Goal: Transaction & Acquisition: Book appointment/travel/reservation

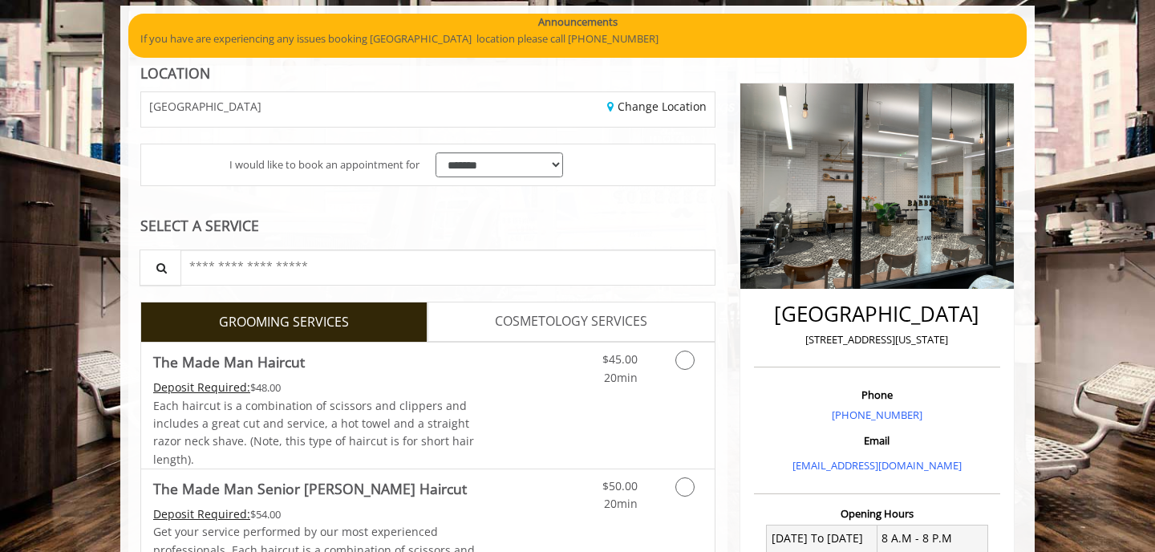
scroll to position [119, 0]
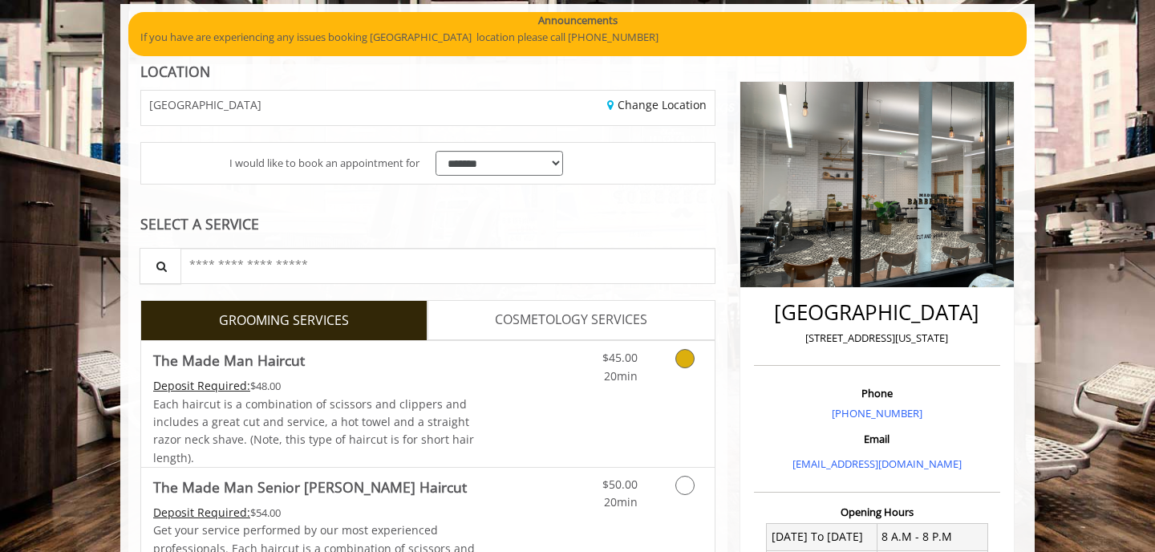
click at [639, 378] on div "$45.00 20min" at bounding box center [604, 363] width 91 height 44
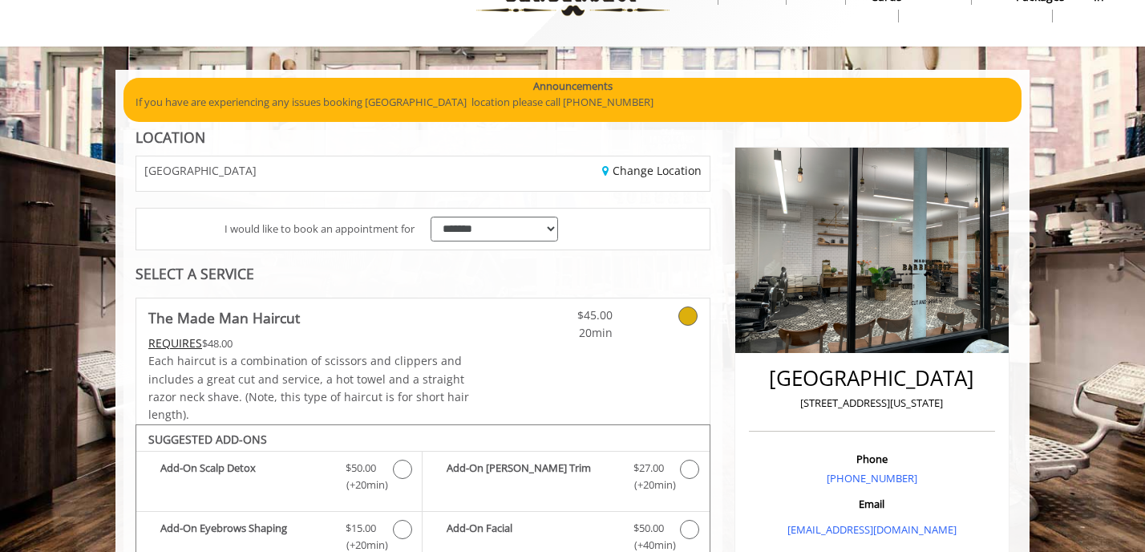
scroll to position [0, 0]
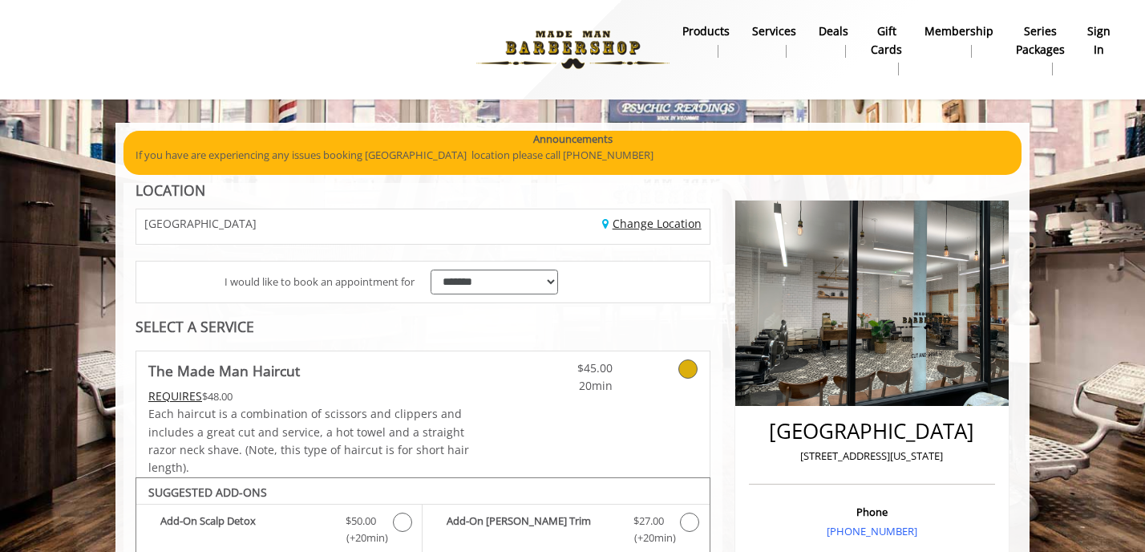
click at [678, 220] on link "Change Location" at bounding box center [651, 223] width 99 height 15
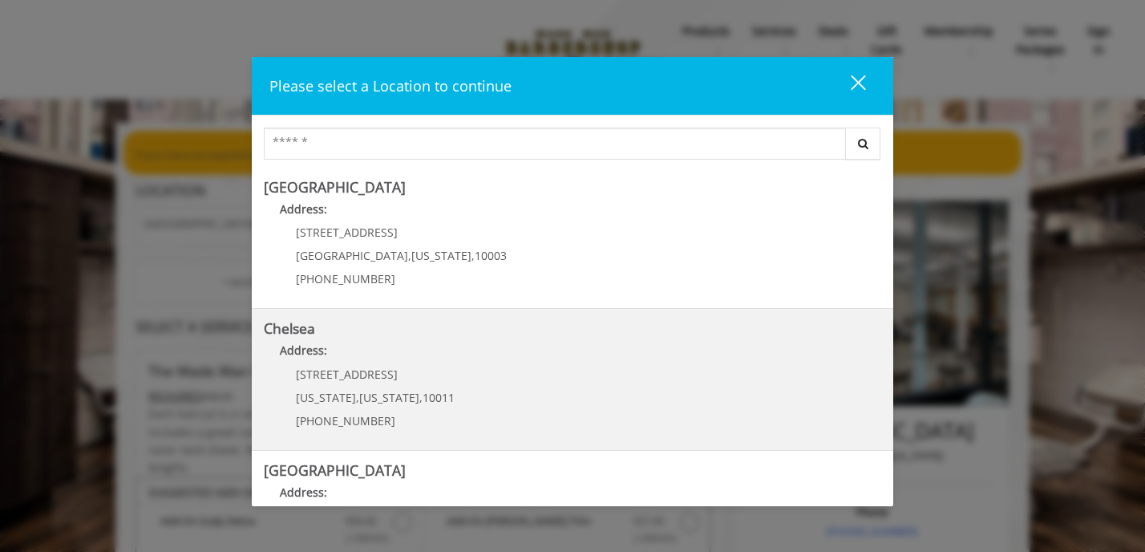
click at [455, 350] on p "Address:" at bounding box center [572, 355] width 617 height 26
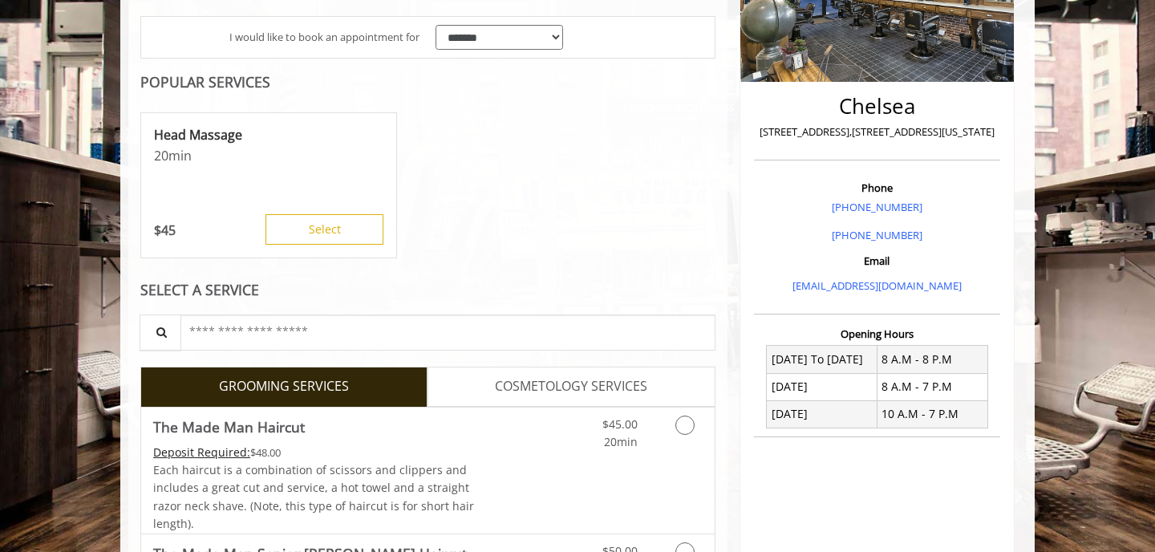
scroll to position [443, 0]
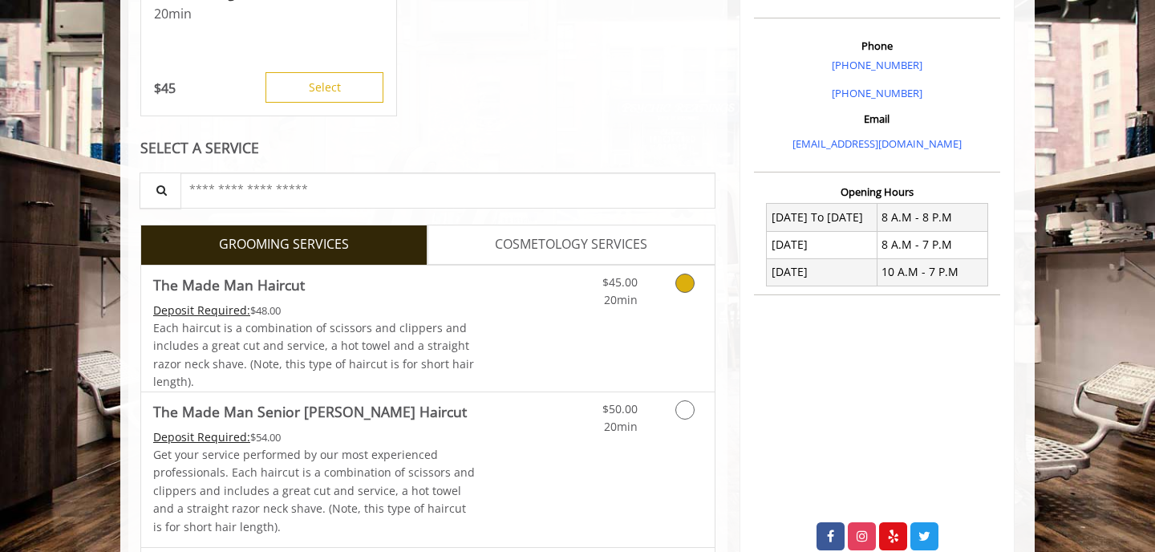
click at [679, 285] on icon "Grooming services" at bounding box center [684, 282] width 19 height 19
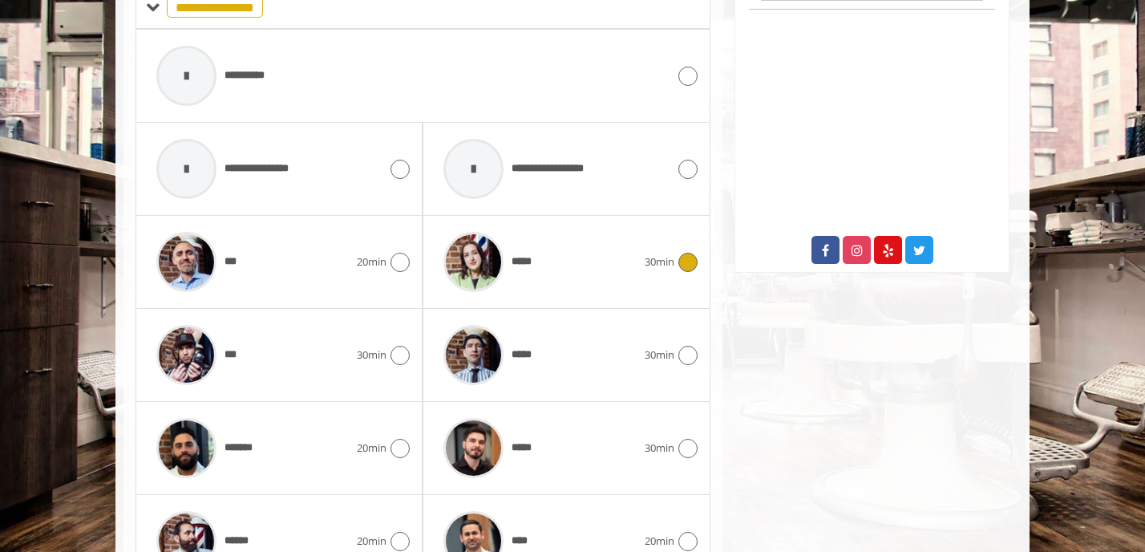
scroll to position [745, 0]
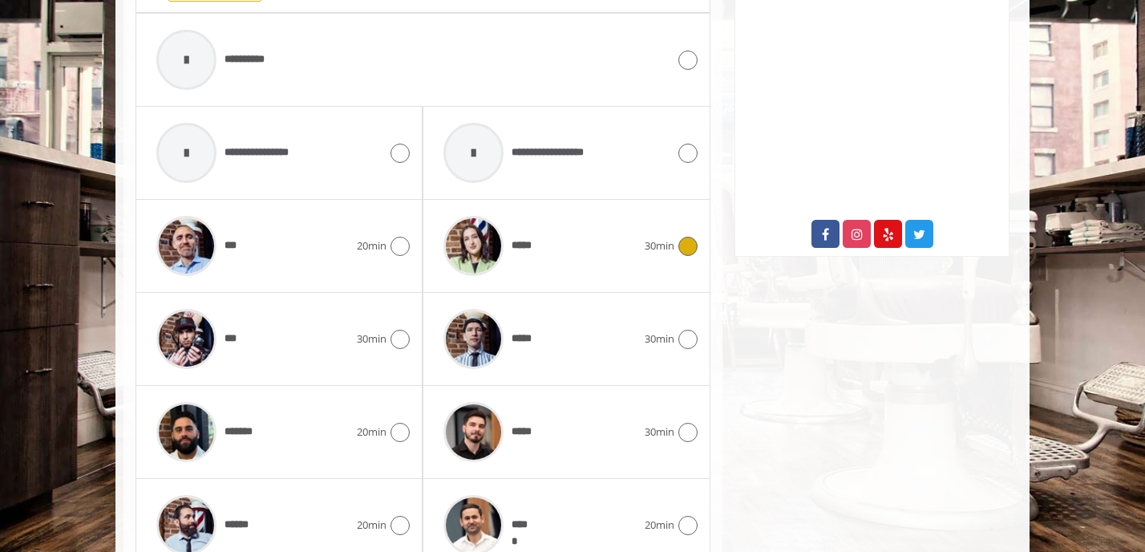
click at [627, 257] on div "*****" at bounding box center [539, 246] width 208 height 76
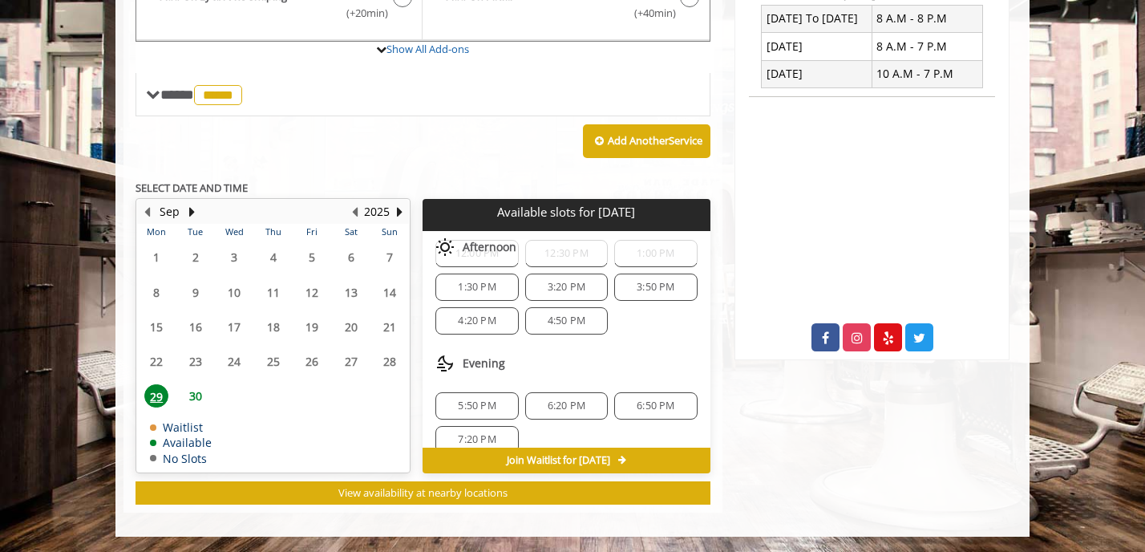
scroll to position [207, 0]
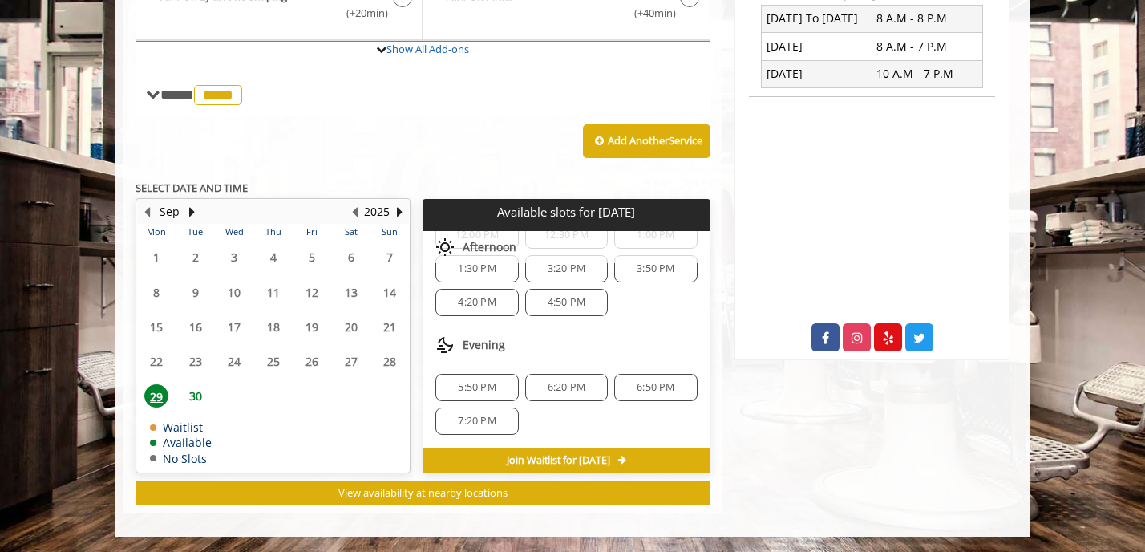
click at [588, 393] on div "6:20 PM" at bounding box center [566, 387] width 83 height 27
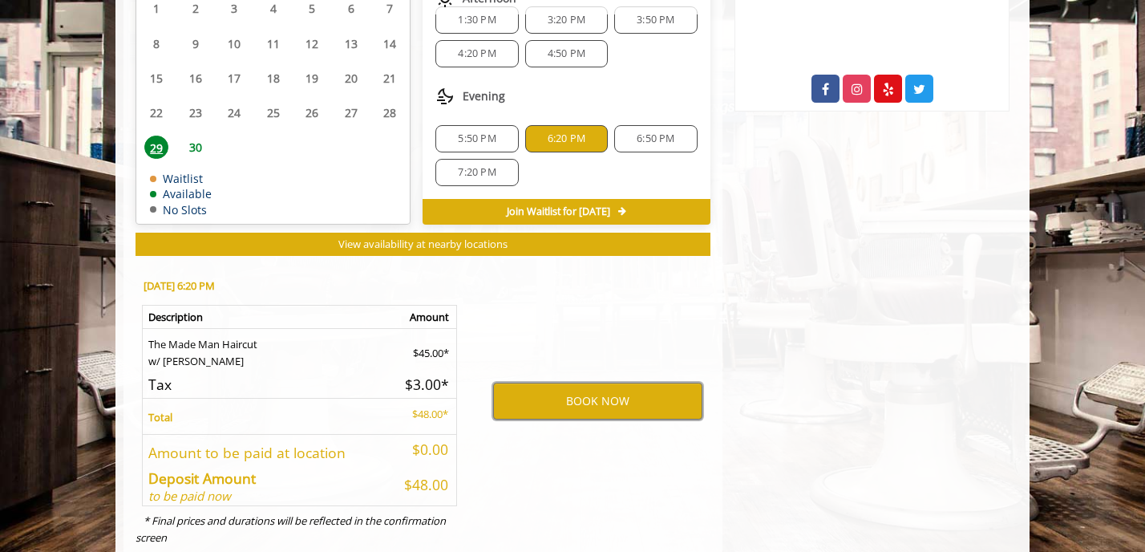
scroll to position [832, 0]
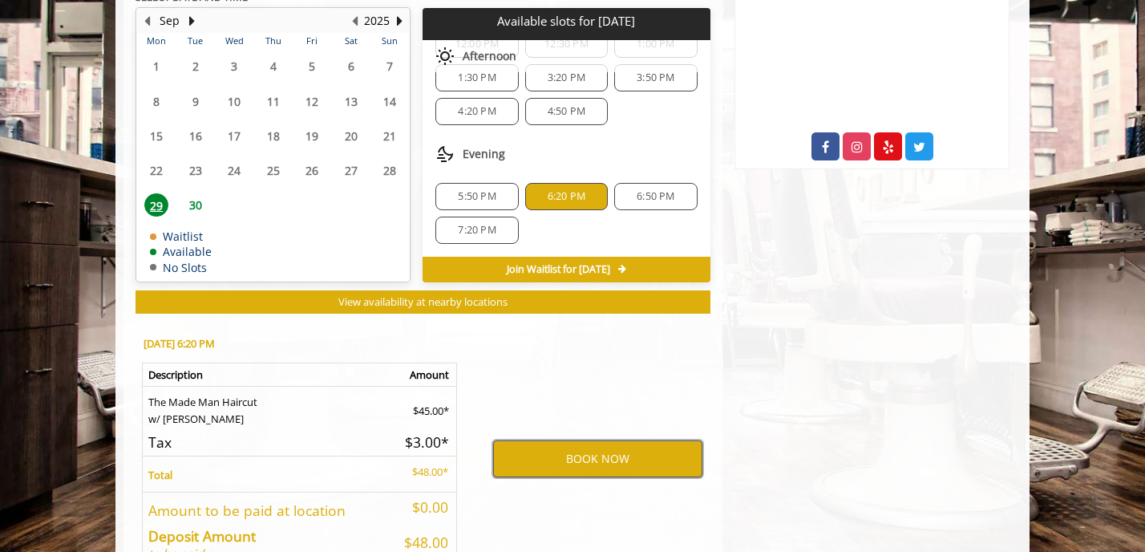
click at [593, 467] on button "BOOK NOW" at bounding box center [597, 458] width 209 height 37
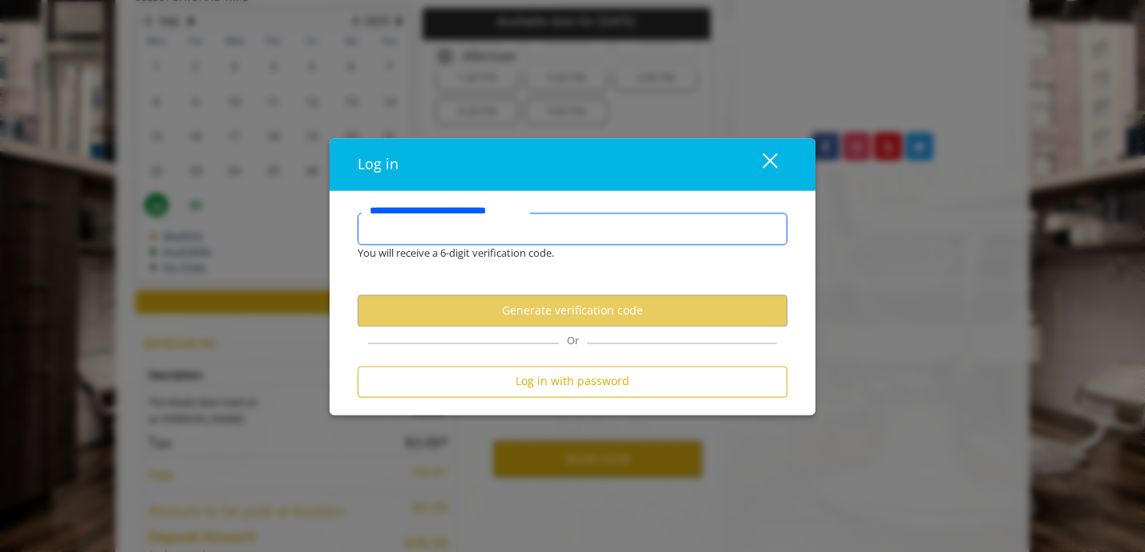
click at [512, 232] on input "**********" at bounding box center [573, 228] width 430 height 32
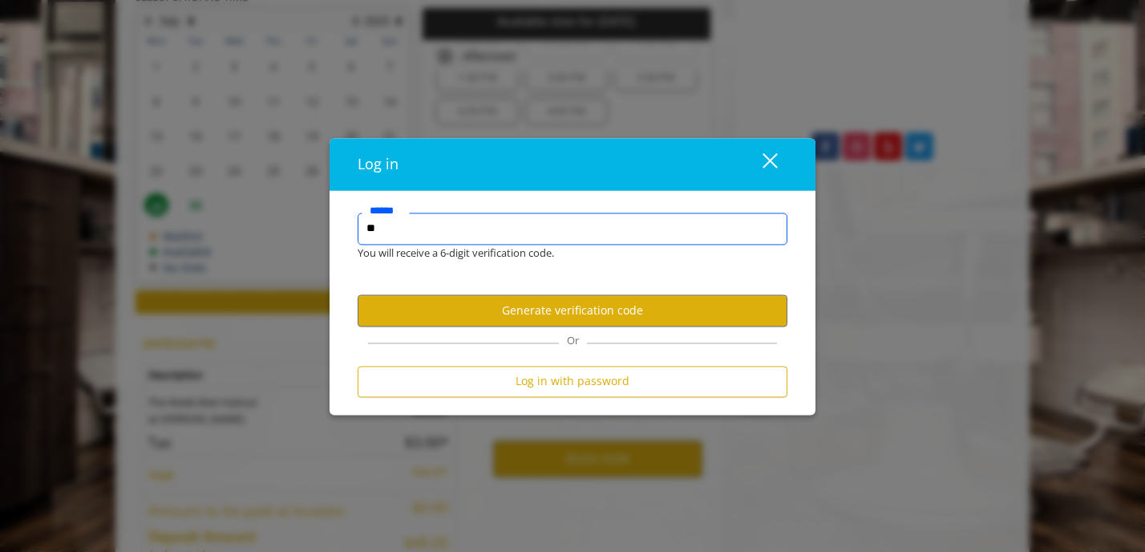
type input "*"
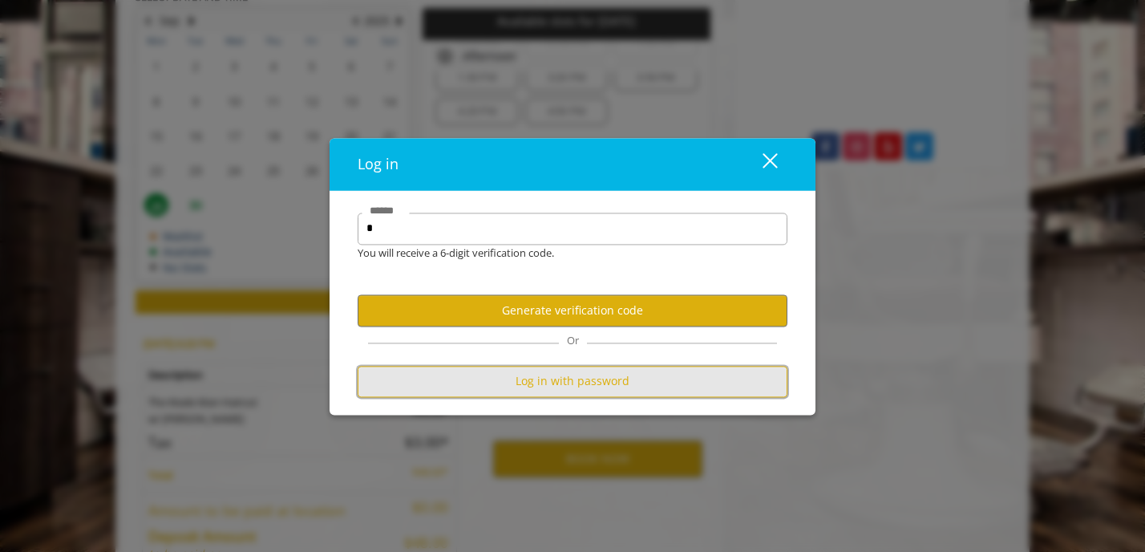
click at [542, 379] on button "Log in with password" at bounding box center [573, 381] width 430 height 31
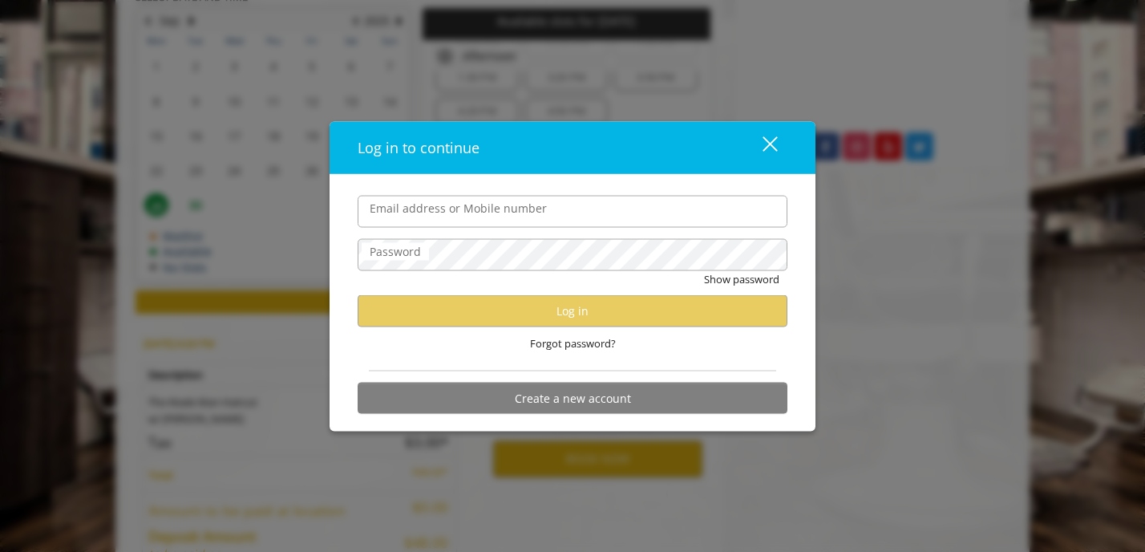
scroll to position [0, 0]
type input "**********"
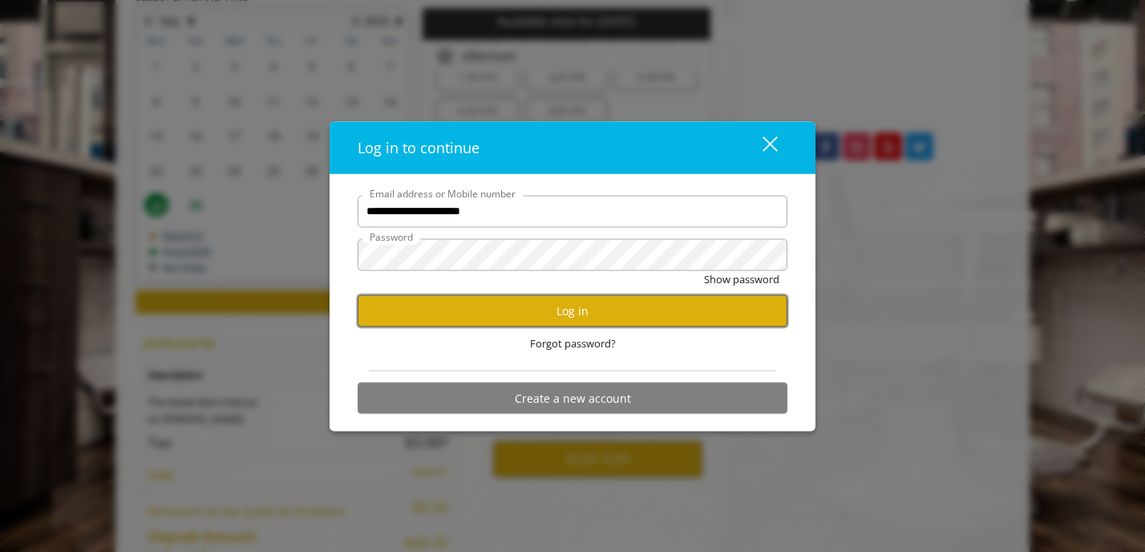
click at [492, 313] on button "Log in" at bounding box center [573, 310] width 430 height 31
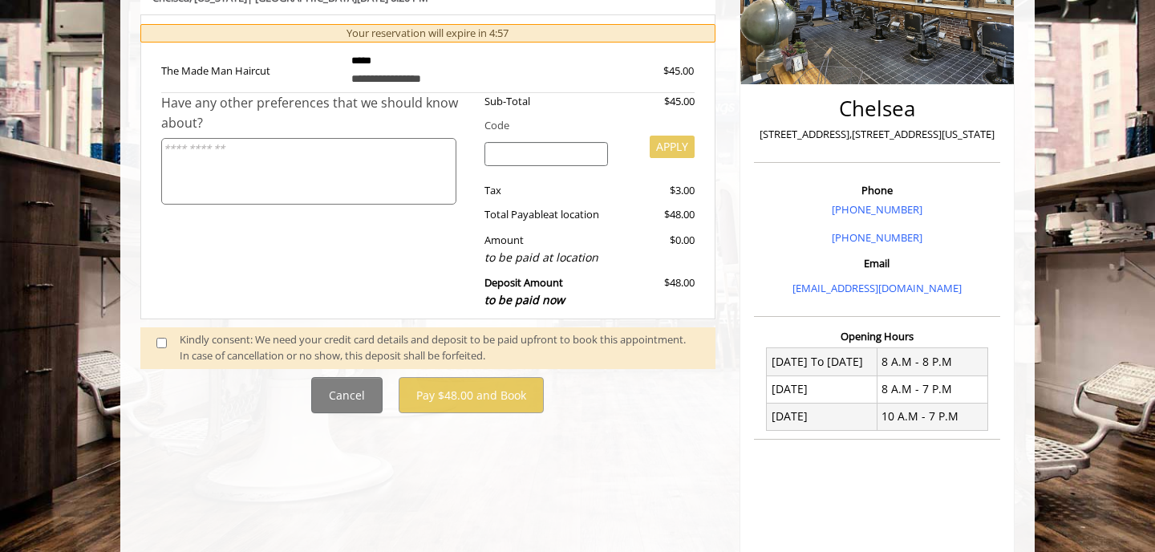
scroll to position [342, 0]
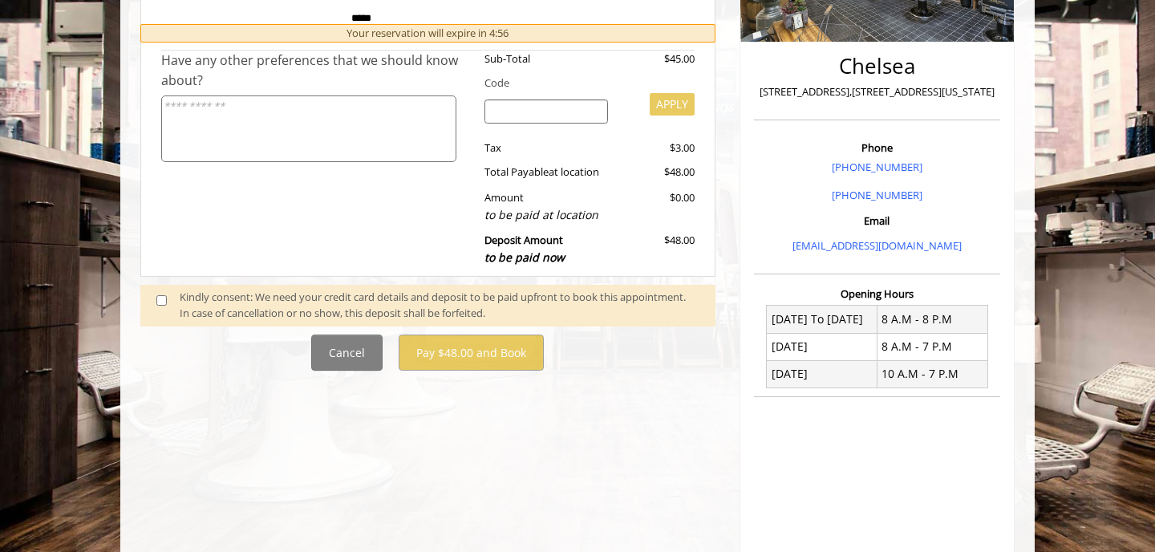
click at [166, 305] on span at bounding box center [167, 306] width 47 height 34
click at [164, 305] on span at bounding box center [167, 306] width 47 height 34
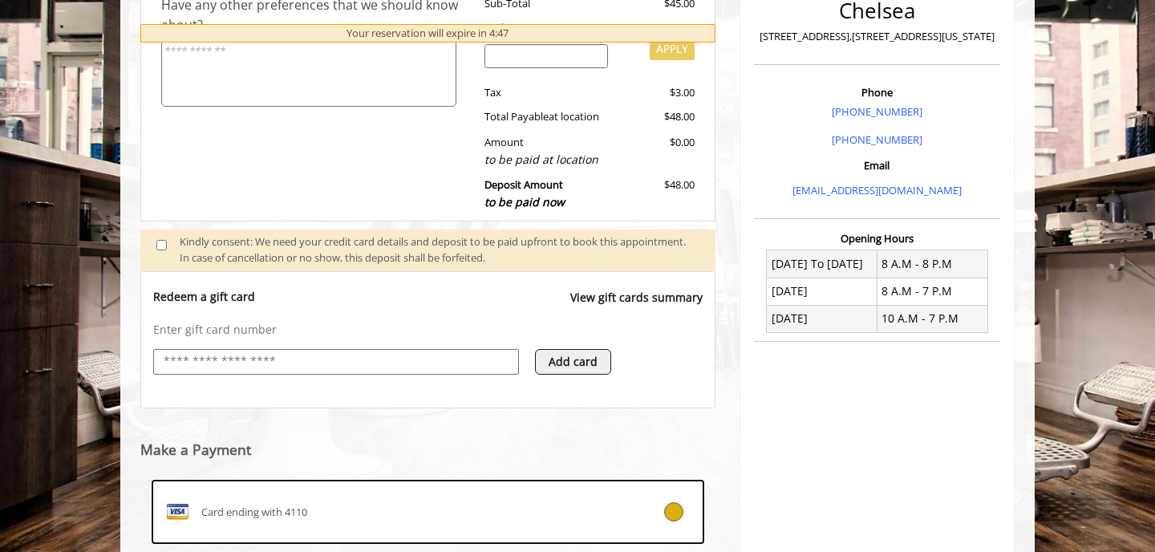
scroll to position [593, 0]
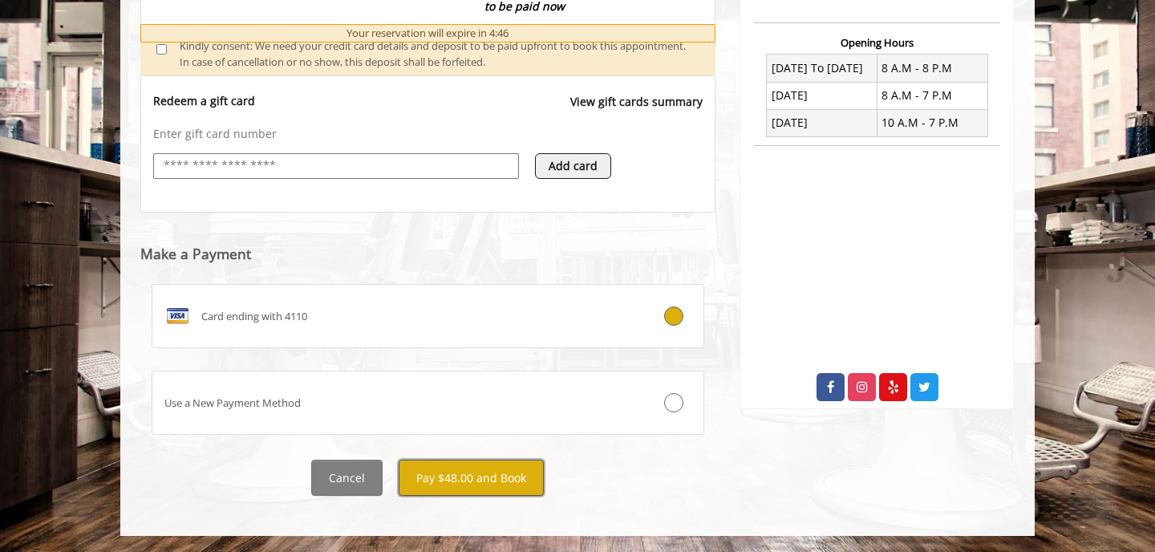
click at [463, 479] on button "Pay $48.00 and Book" at bounding box center [470, 477] width 145 height 36
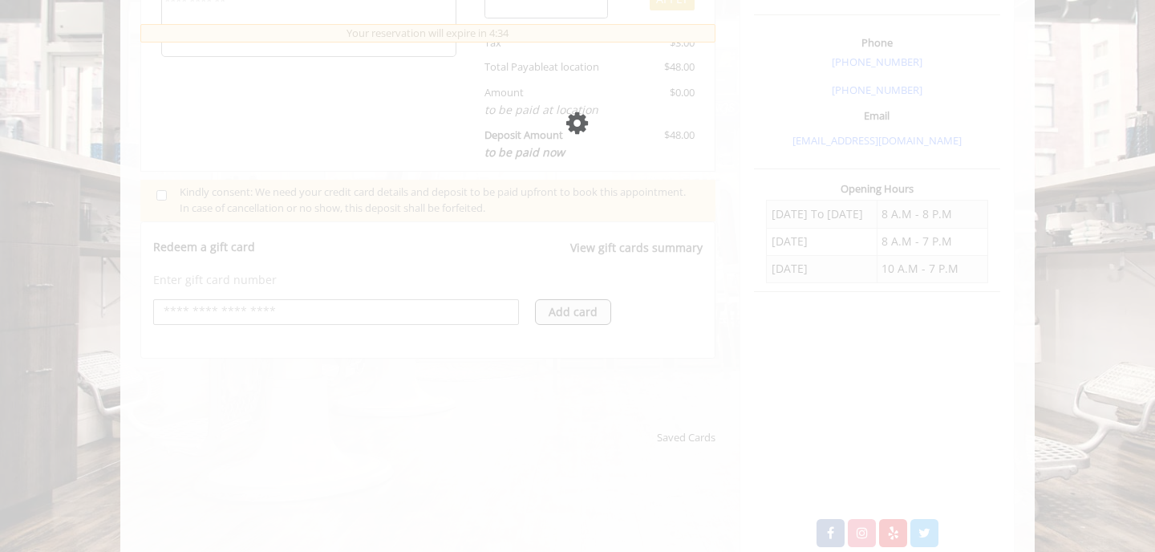
scroll to position [514, 0]
